Goal: Transaction & Acquisition: Purchase product/service

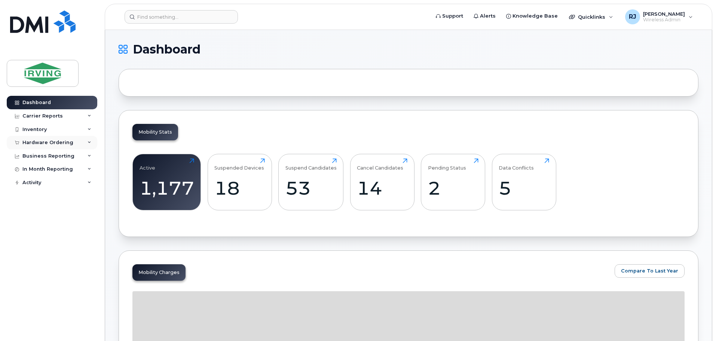
click at [59, 138] on div "Hardware Ordering" at bounding box center [52, 142] width 90 height 13
click at [42, 155] on div "Overview" at bounding box center [38, 156] width 24 height 7
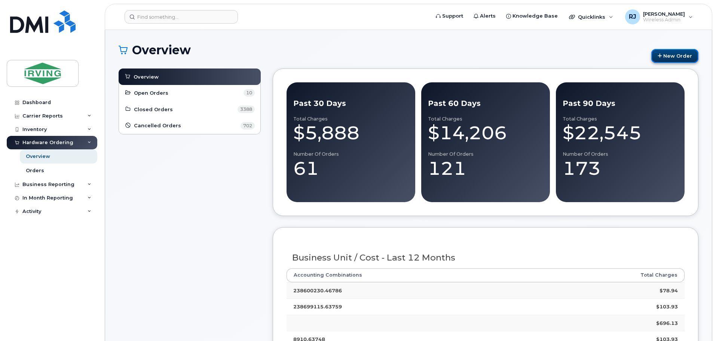
click at [668, 55] on link "New Order" at bounding box center [674, 56] width 47 height 14
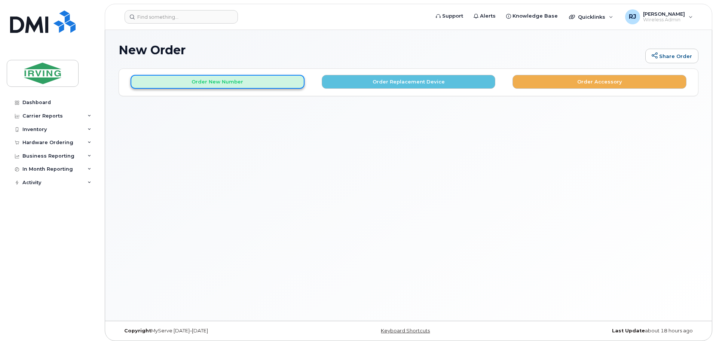
click at [225, 83] on button "Order New Number" at bounding box center [217, 82] width 174 height 14
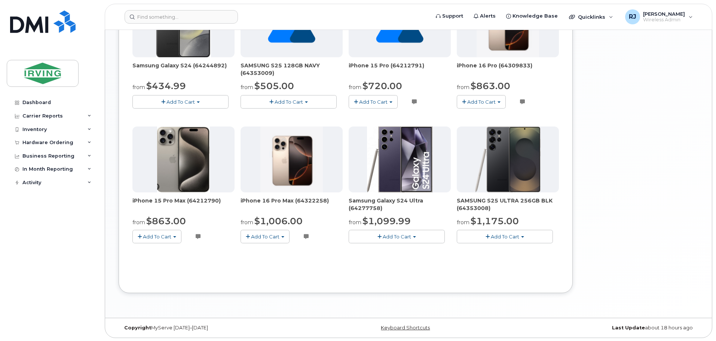
scroll to position [446, 0]
